Goal: Information Seeking & Learning: Learn about a topic

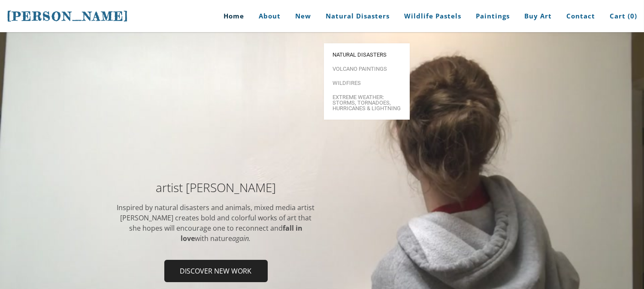
click at [357, 52] on span "Natural Disasters" at bounding box center [366, 55] width 69 height 6
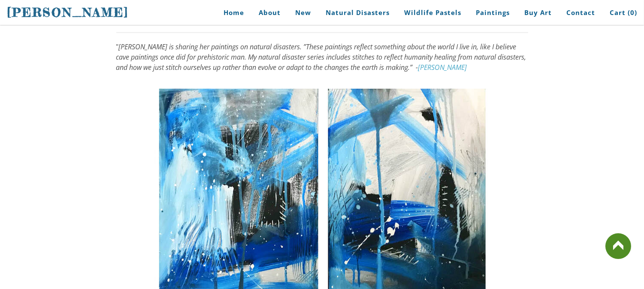
scroll to position [728, 0]
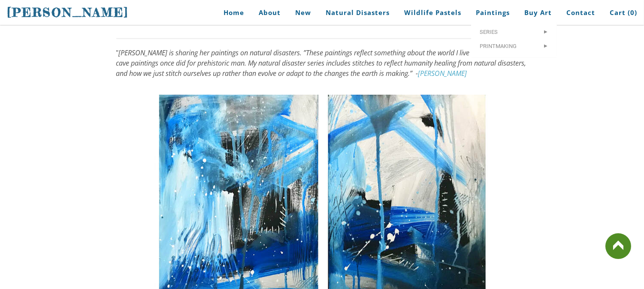
click at [448, 48] on em "[PERSON_NAME] is sharing her paintings on natural disasters. ”These paintings r…" at bounding box center [321, 63] width 410 height 30
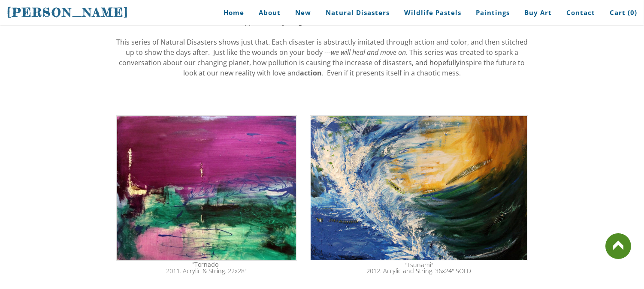
scroll to position [251, 0]
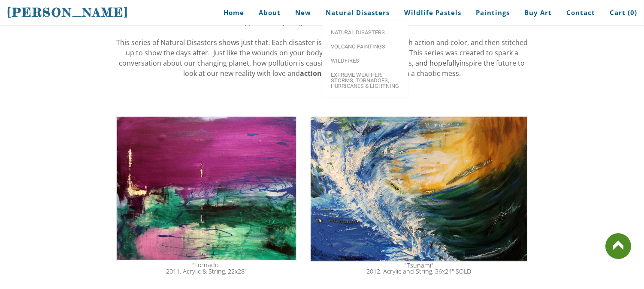
click at [275, 56] on span "This series of Natural Disasters shows just that. Each disaster is abstractly i…" at bounding box center [321, 53] width 411 height 30
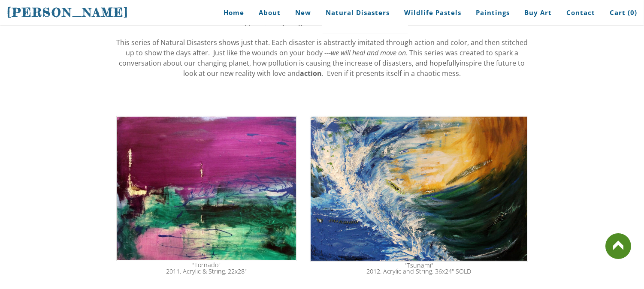
click at [275, 56] on span "This series of Natural Disasters shows just that. Each disaster is abstractly i…" at bounding box center [321, 53] width 411 height 30
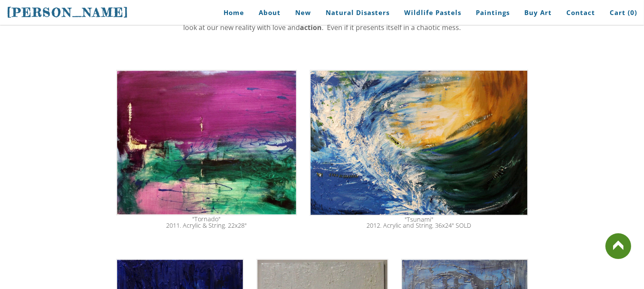
scroll to position [293, 0]
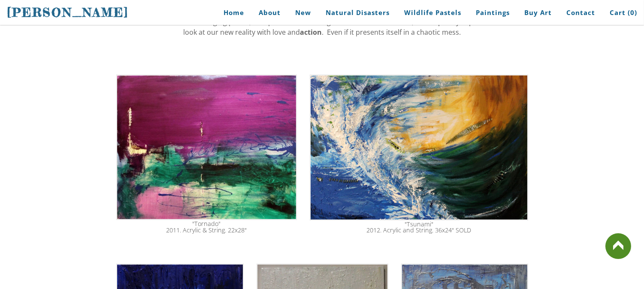
click at [262, 141] on img at bounding box center [206, 147] width 181 height 145
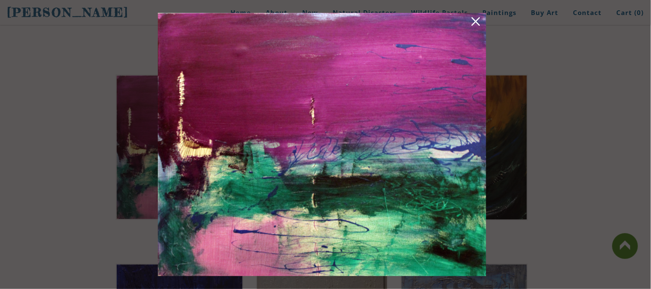
click at [473, 22] on link at bounding box center [476, 22] width 12 height 13
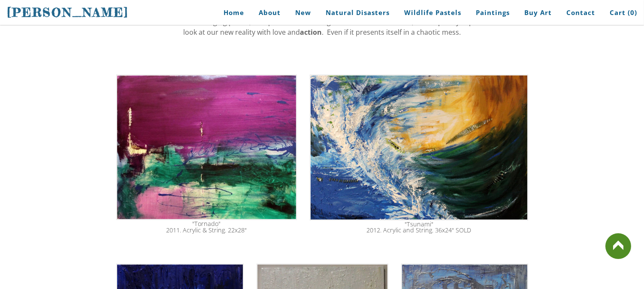
click at [456, 161] on img at bounding box center [419, 148] width 218 height 146
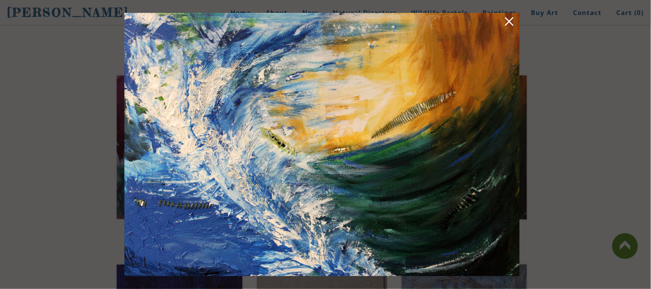
click at [509, 27] on link at bounding box center [509, 22] width 12 height 13
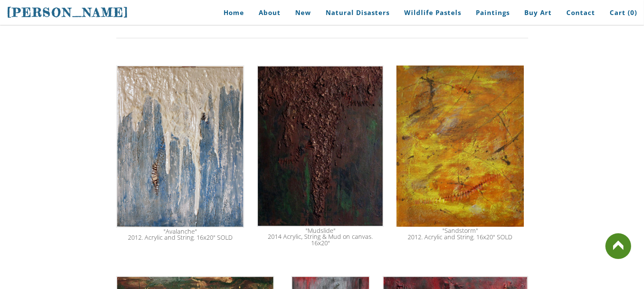
scroll to position [1031, 0]
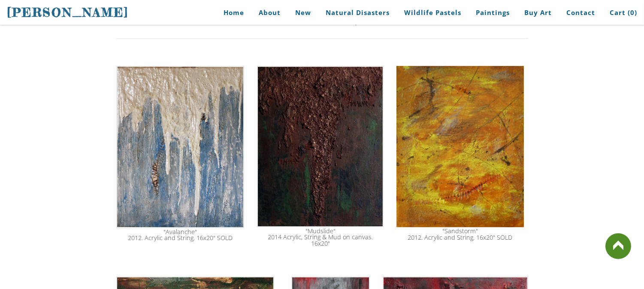
click at [466, 164] on img at bounding box center [459, 147] width 127 height 162
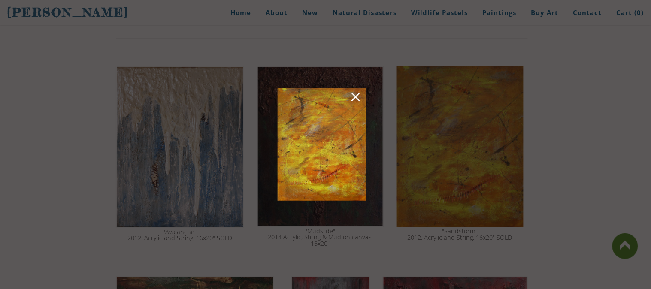
click at [358, 95] on link at bounding box center [356, 98] width 12 height 13
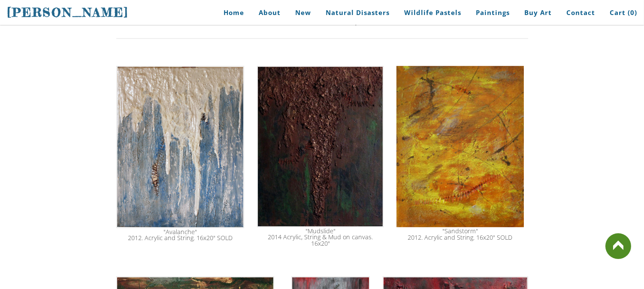
click at [337, 178] on img at bounding box center [320, 146] width 127 height 161
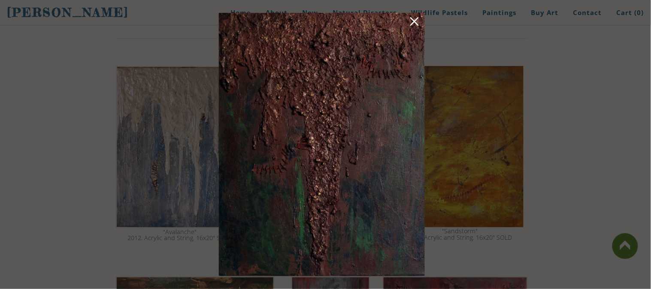
click at [415, 22] on link at bounding box center [414, 22] width 12 height 13
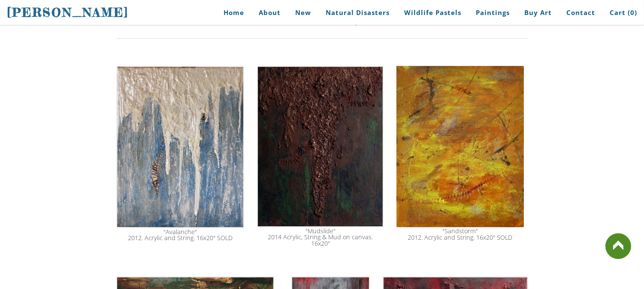
click at [226, 163] on img at bounding box center [180, 147] width 128 height 162
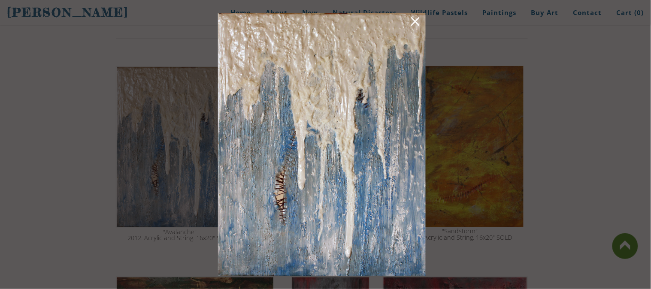
click at [415, 21] on link at bounding box center [415, 22] width 12 height 13
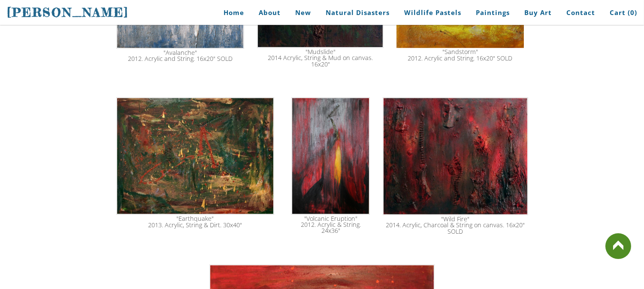
scroll to position [1207, 0]
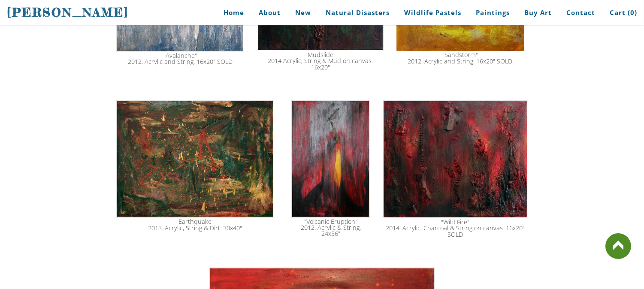
click at [208, 147] on img at bounding box center [195, 159] width 158 height 118
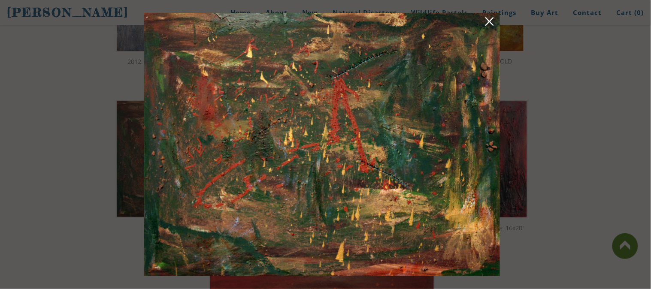
click at [491, 22] on link at bounding box center [489, 22] width 12 height 13
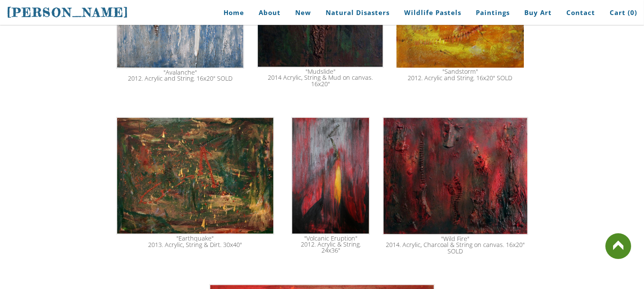
scroll to position [1189, 0]
